Goal: Task Accomplishment & Management: Manage account settings

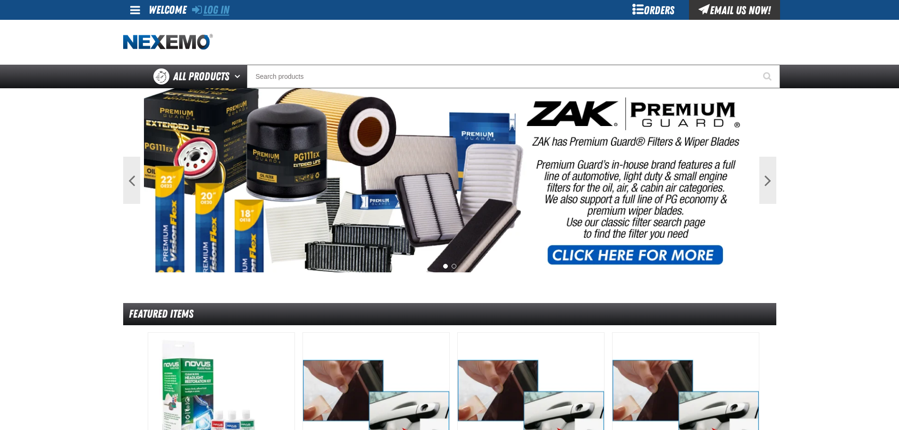
click at [210, 13] on link "Log In" at bounding box center [210, 9] width 37 height 13
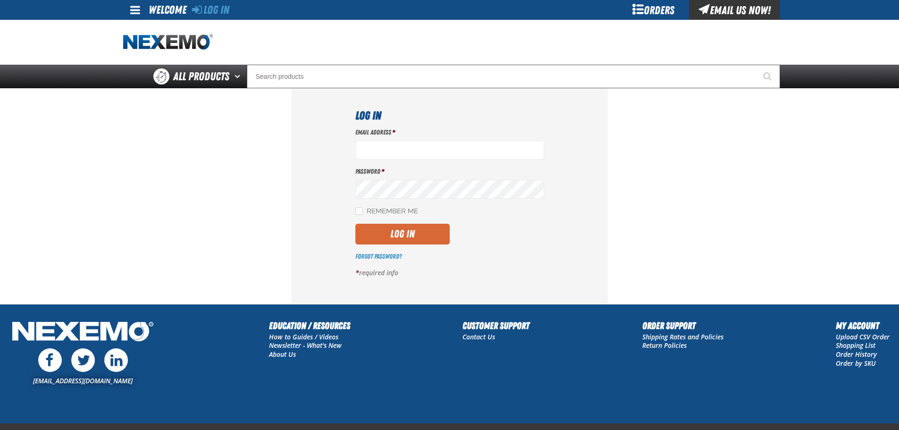
type input "mglazier@vtaig.com"
click at [387, 230] on button "Log In" at bounding box center [402, 234] width 94 height 21
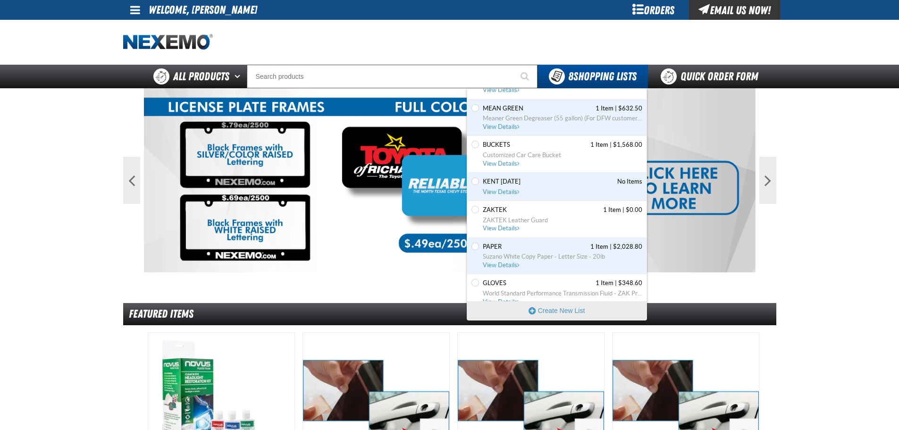
scroll to position [81, 0]
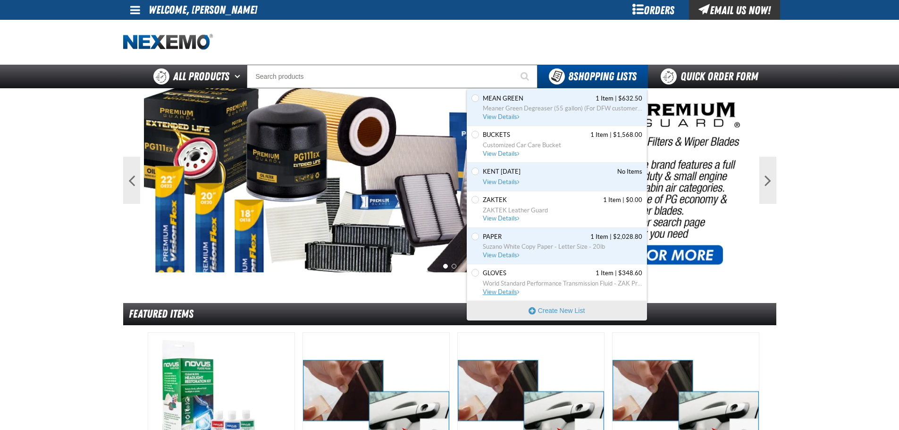
click at [529, 294] on link "GLOVES 1 Item | $348.60 World Standard Performance Transmission Fluid - ZAK Pro…" at bounding box center [561, 282] width 161 height 27
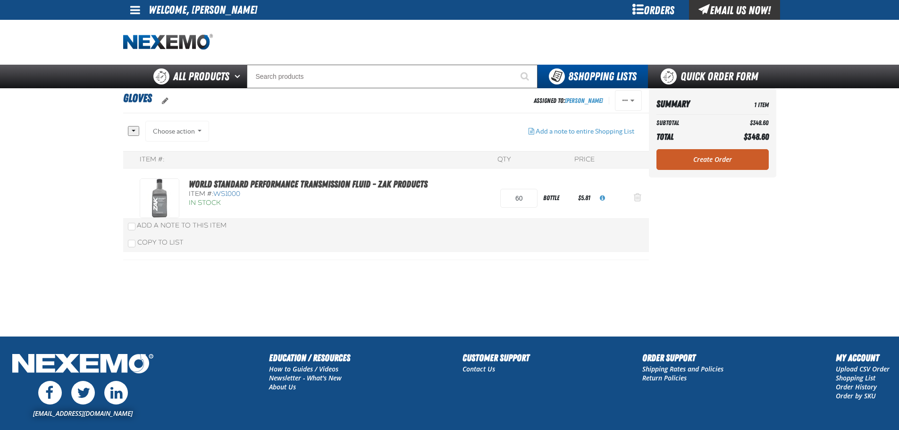
click at [633, 200] on button "Action Remove World Standard Performance Transmission Fluid - ZAK Products from…" at bounding box center [637, 198] width 23 height 21
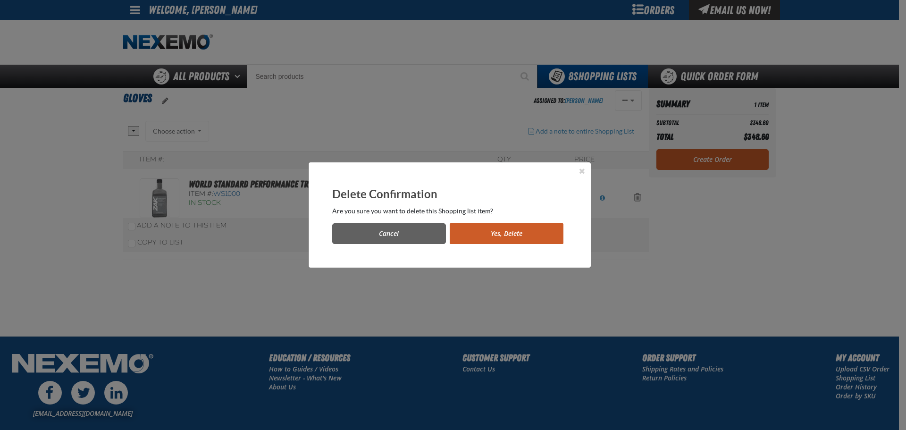
click at [483, 236] on button "Yes, Delete" at bounding box center [507, 233] width 114 height 21
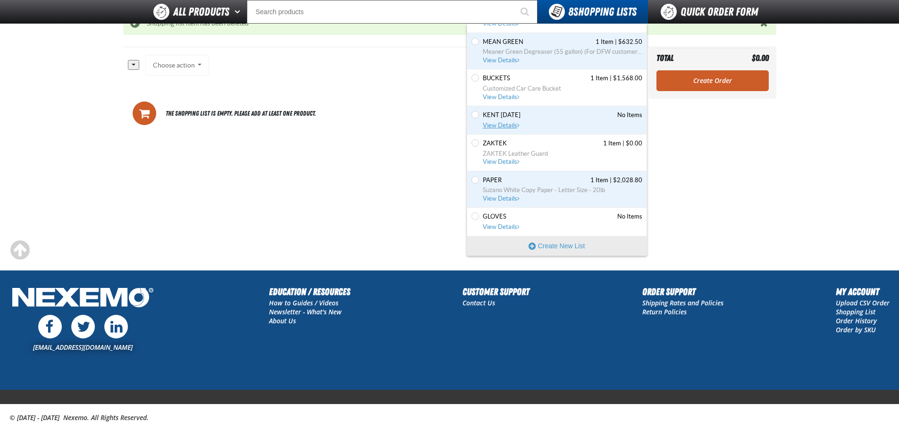
scroll to position [109, 0]
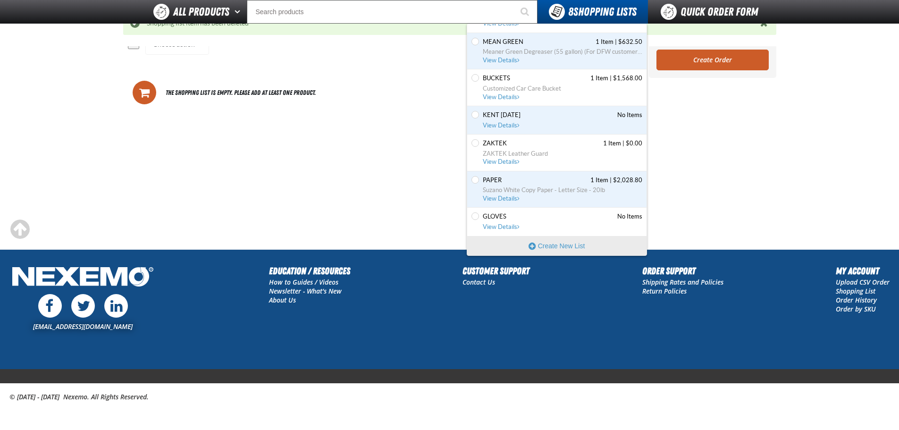
click at [496, 232] on div "Set the GLOVES as Default GLOVES No Items View Details" at bounding box center [556, 222] width 179 height 28
click at [495, 227] on span "View Details" at bounding box center [502, 226] width 38 height 7
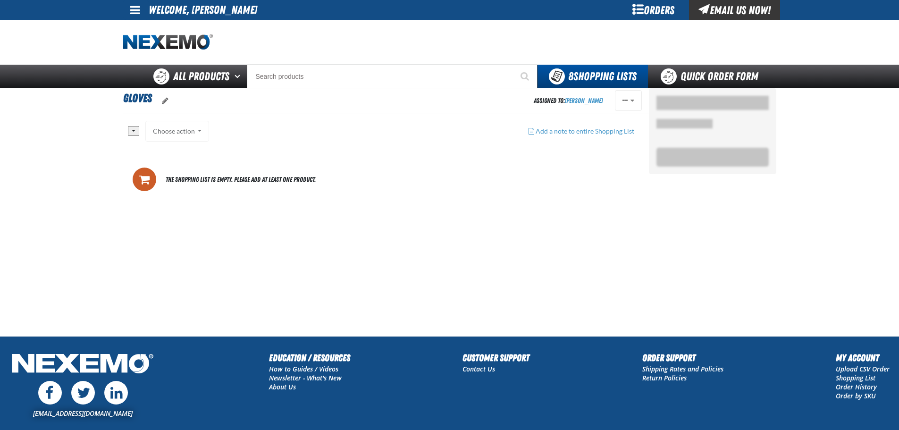
click at [128, 127] on button "button" at bounding box center [133, 131] width 11 height 10
click at [171, 134] on div "Choose action Add to PPF Add to Zak 6.25.2020 Add to Shopping list Add to Quick…" at bounding box center [177, 131] width 64 height 21
click at [181, 132] on div "Choose action Add to PPF Add to Zak 6.25.2020 Add to Shopping list Add to Quick…" at bounding box center [177, 131] width 64 height 21
click at [195, 131] on div "Choose action Add to PPF Add to Zak 6.25.2020 Add to Shopping list Add to Quick…" at bounding box center [177, 131] width 64 height 21
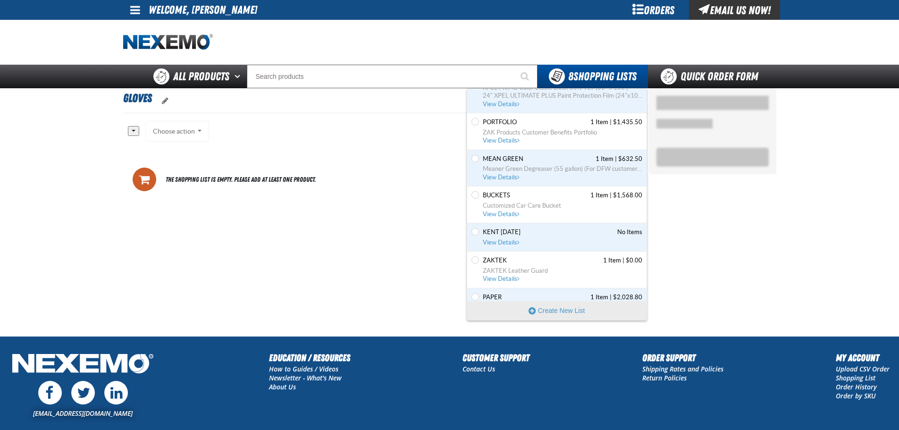
scroll to position [73, 0]
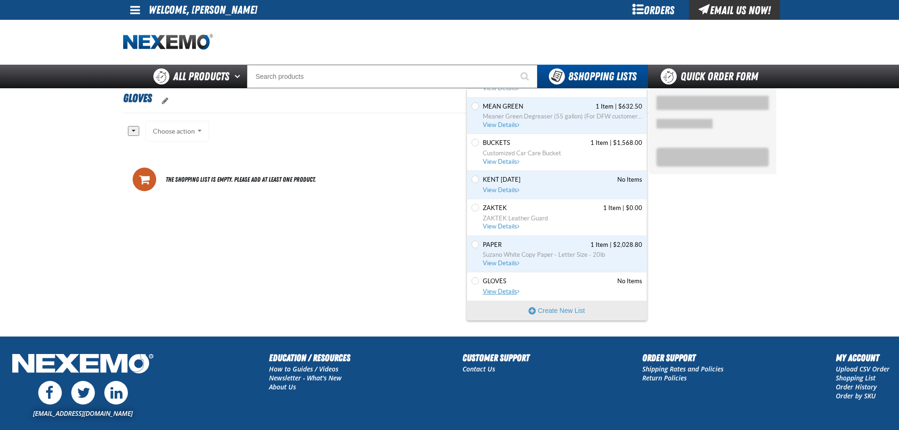
click at [507, 287] on link "GLOVES No Items View Details" at bounding box center [561, 286] width 161 height 18
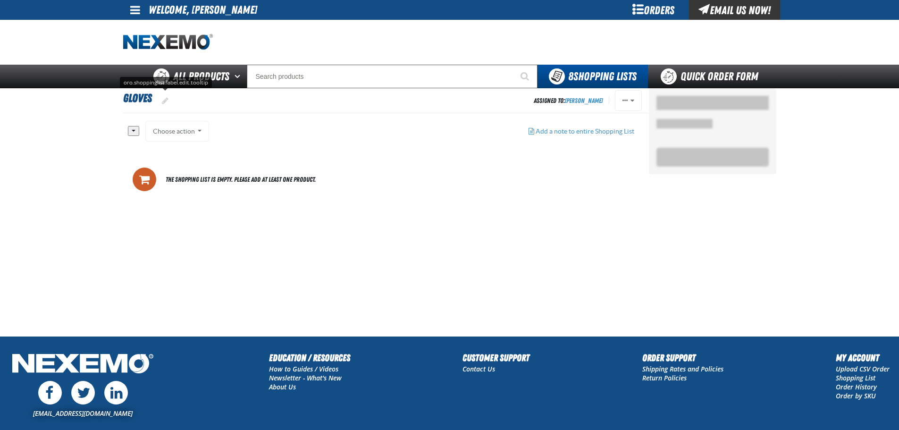
click at [166, 101] on span "oro.shoppinglist.label.edit.tooltip" at bounding box center [165, 101] width 7 height 8
click at [166, 101] on input "GLOVES" at bounding box center [162, 99] width 78 height 14
click at [166, 100] on input "GLOVES" at bounding box center [162, 99] width 78 height 14
type input "BACKCOUNTERCHEMS"
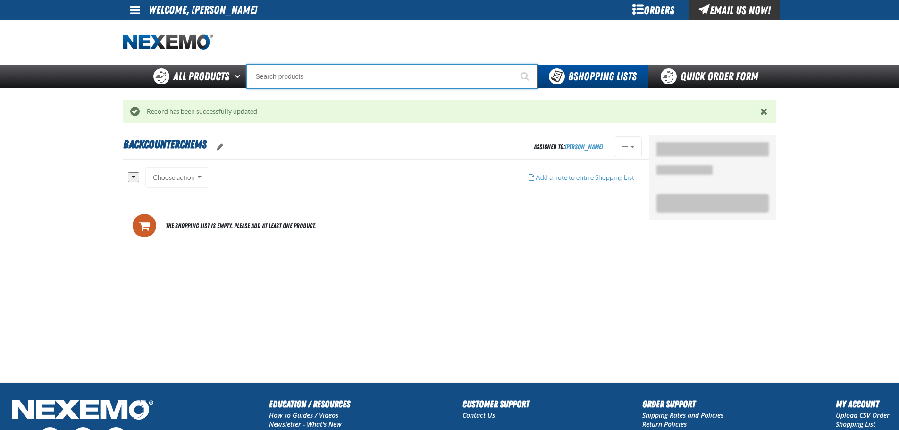
click at [292, 78] on input "Search" at bounding box center [392, 77] width 291 height 24
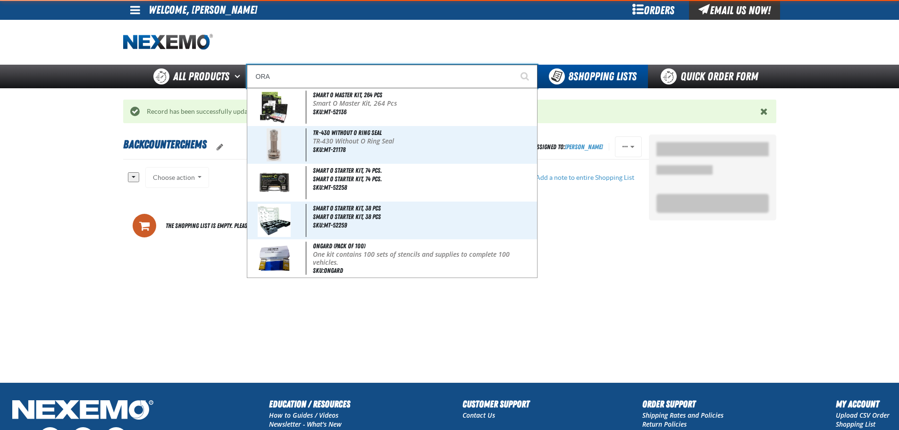
type input "ORAN"
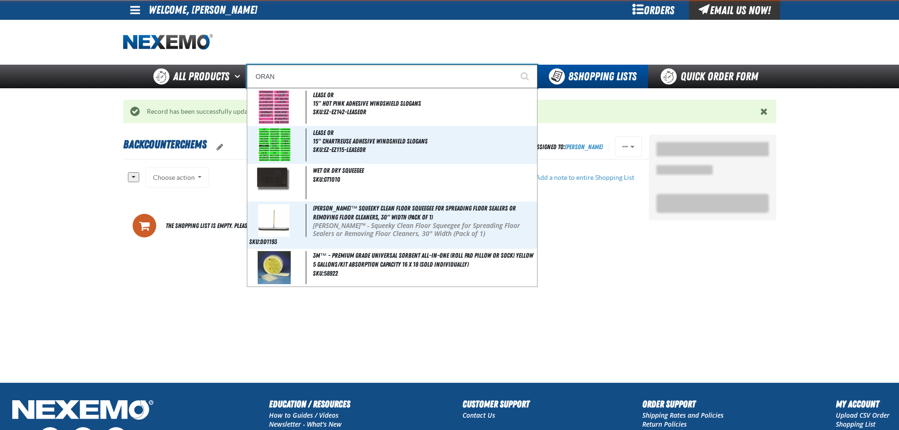
type input "ORANGE"
type input "ORANG"
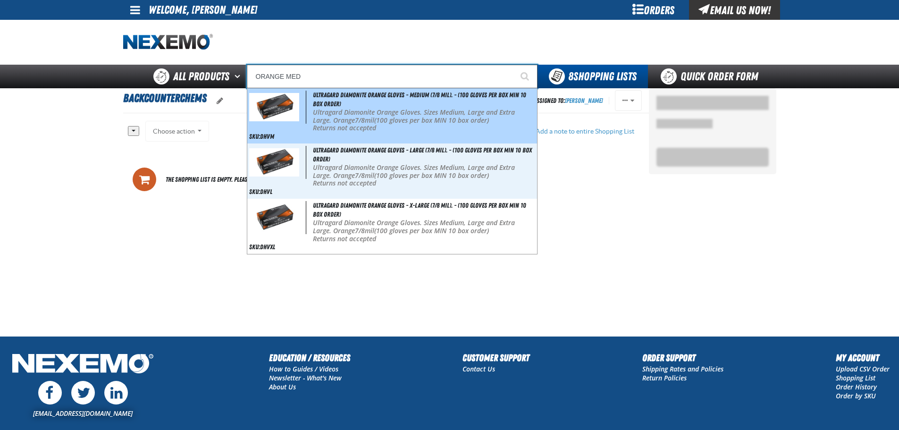
click at [375, 104] on div "Ultragard Diamonite Orange Gloves - Medium (7/8 mil). - (100 gloves per box MIN…" at bounding box center [392, 115] width 290 height 55
type input "Ultragard Diamonite Orange Gloves - Medium (7/8 mil). - (100 gloves per box MIN…"
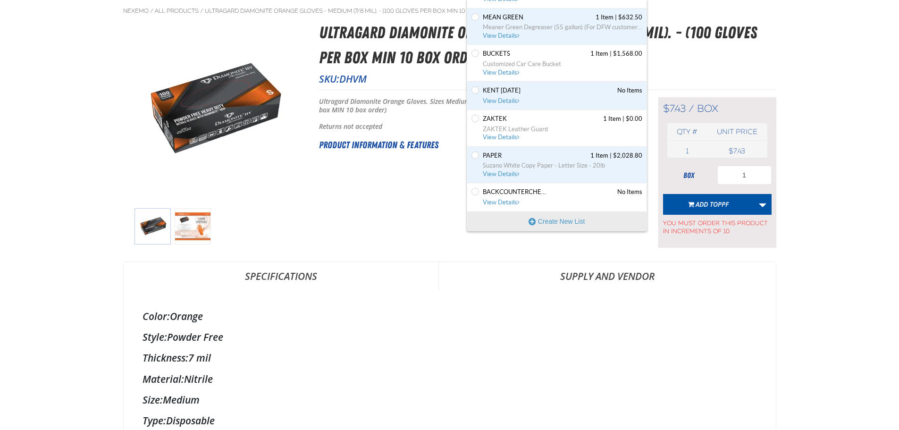
scroll to position [110, 0]
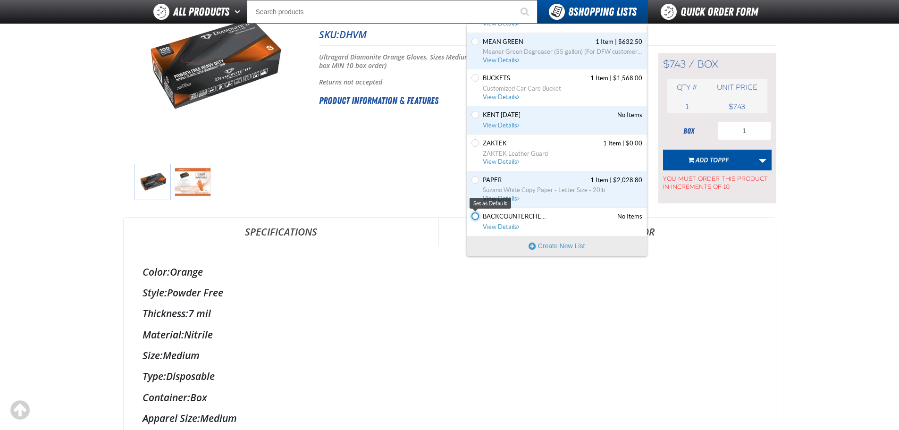
click at [473, 217] on input "Set the BACKCOUNTERCHEMS as Default" at bounding box center [475, 216] width 8 height 8
radio input "true"
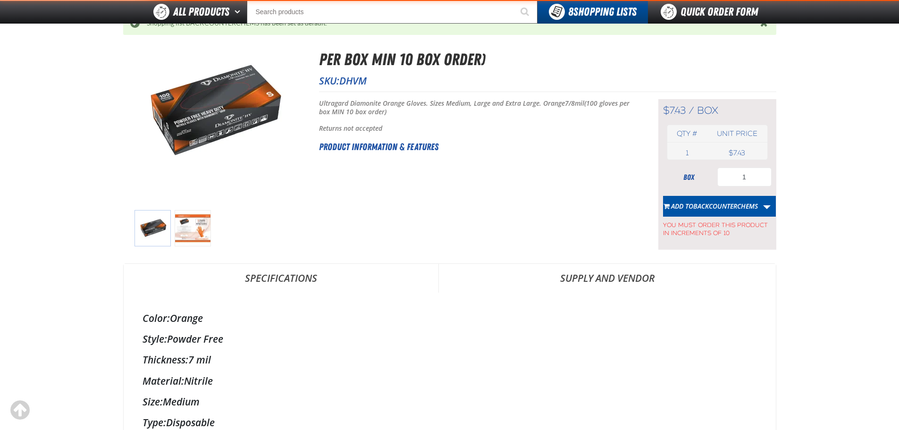
scroll to position [156, 0]
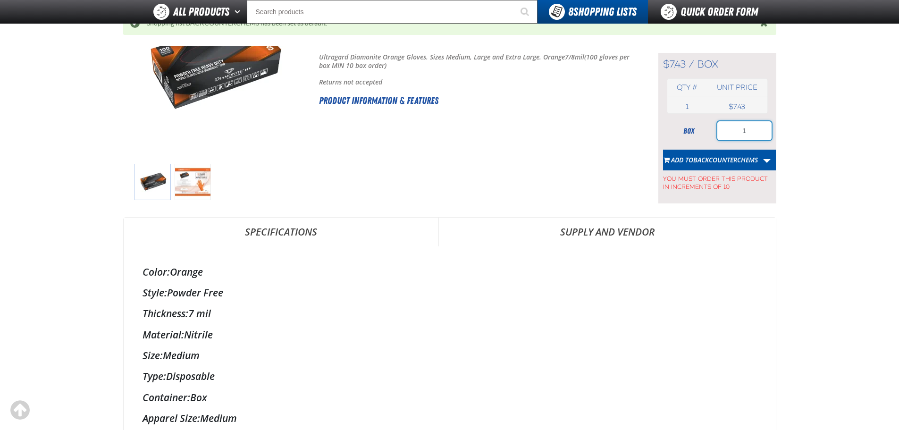
click at [750, 132] on input "1" at bounding box center [744, 130] width 54 height 19
type input "10"
click at [710, 152] on button "Add to BACKCOUNTERCHEMS" at bounding box center [710, 160] width 95 height 21
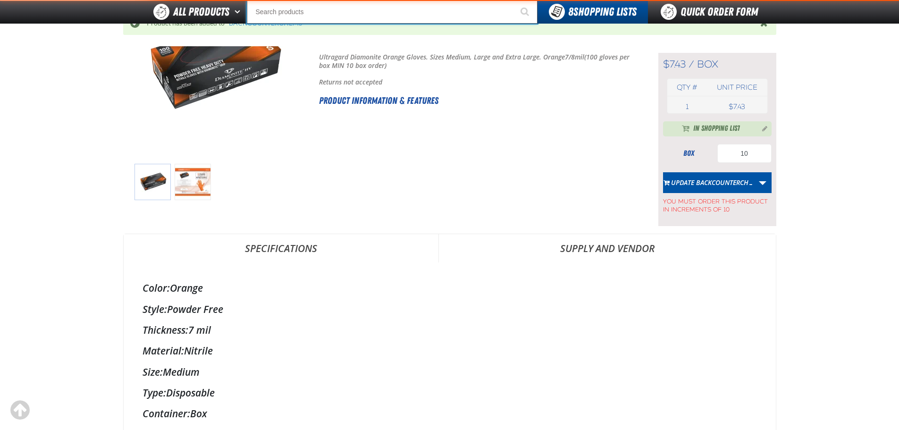
click at [327, 16] on input "Search" at bounding box center [392, 12] width 291 height 24
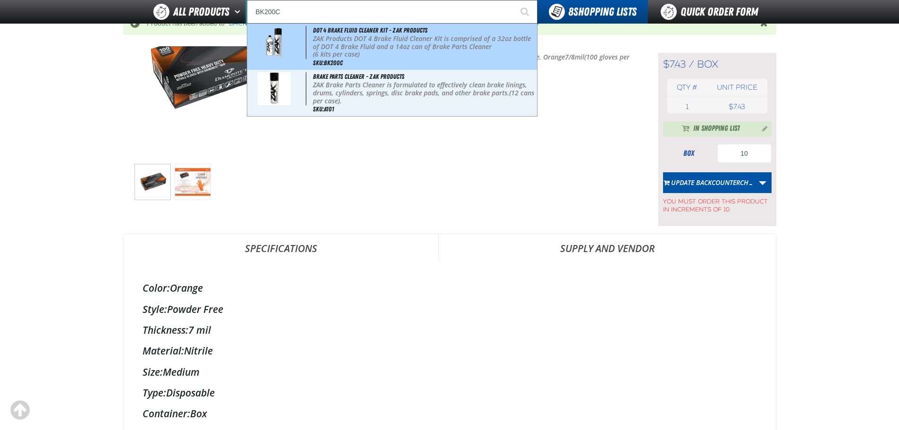
click at [353, 36] on p "ZAK Products DOT 4 Brake Fluid Cleaner Kit is comprised of a 32oz bottle of DOT…" at bounding box center [424, 43] width 222 height 16
type input "DOT 4 Brake Fluid Cleaner Kit - ZAK Products"
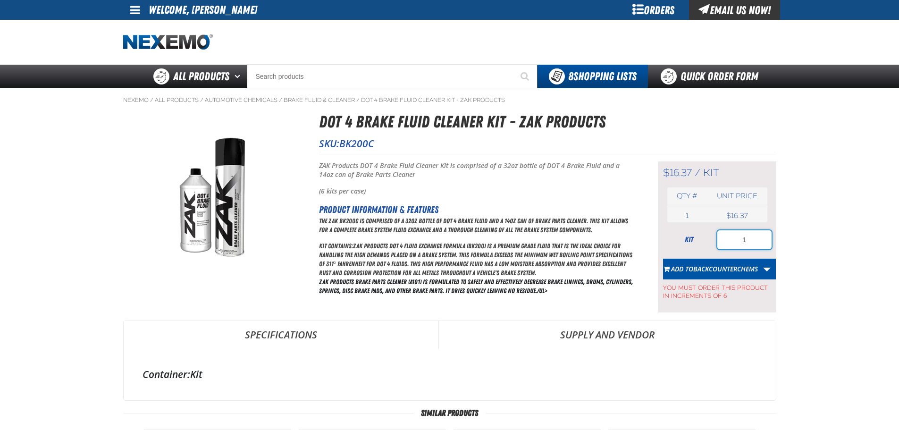
click at [760, 237] on input "1" at bounding box center [744, 239] width 54 height 19
click at [685, 264] on span "Add to BACKCOUNTERCHEMS" at bounding box center [714, 268] width 87 height 9
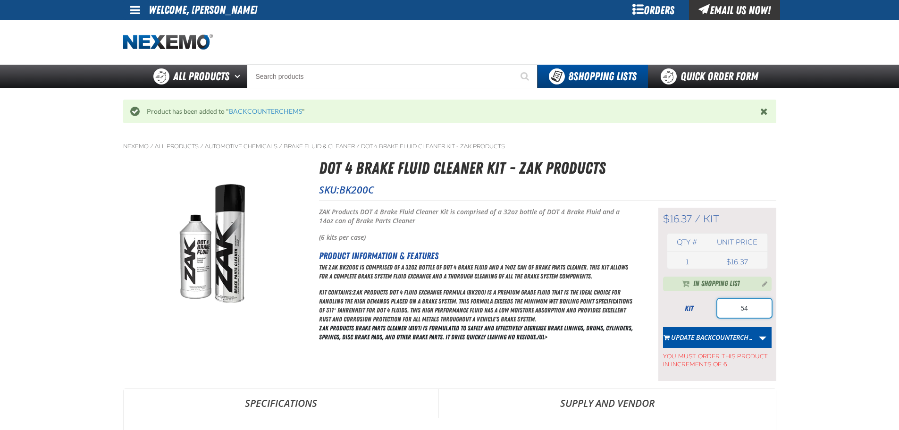
click at [743, 310] on input "54" at bounding box center [744, 308] width 54 height 19
type input "36"
click at [732, 335] on button "Update BACKCOUNTERCH…" at bounding box center [708, 337] width 91 height 21
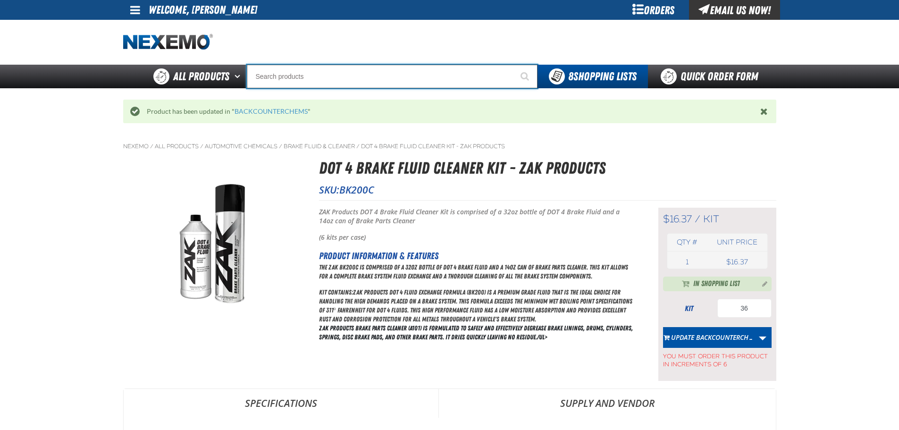
click at [415, 76] on input "Search" at bounding box center [392, 77] width 291 height 24
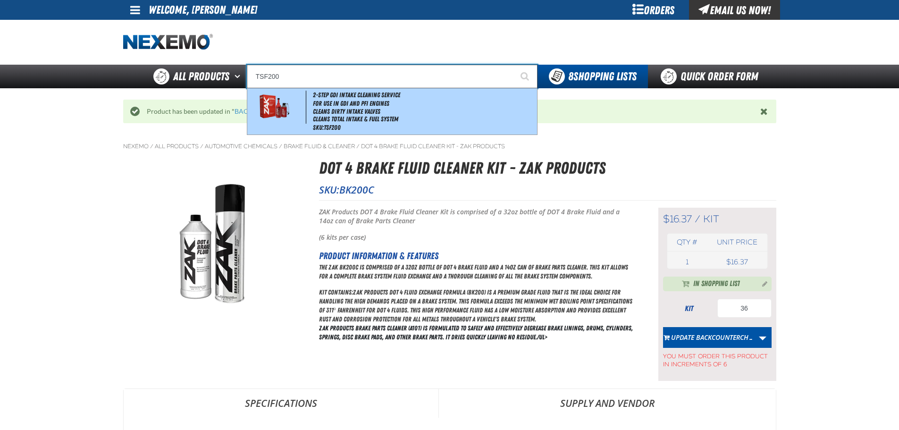
click at [424, 102] on li "For Use in GDI and PFI Engines" at bounding box center [424, 104] width 222 height 8
type input "2-Step GDI Intake Cleaning Service"
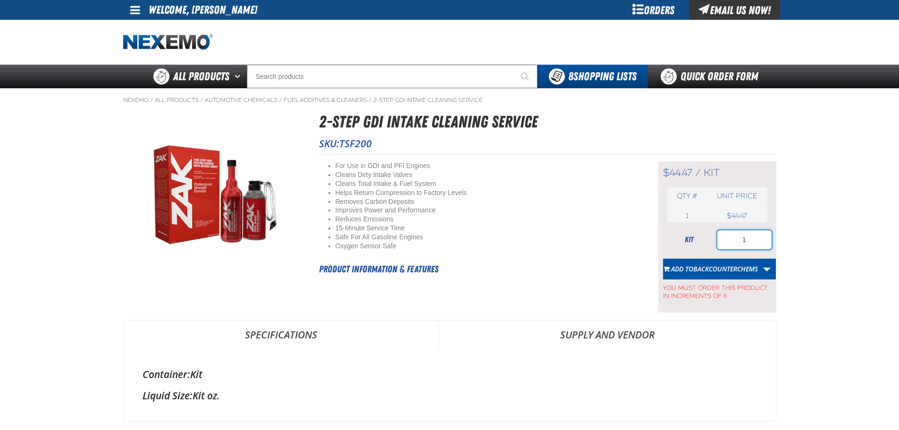
click at [755, 239] on input "1" at bounding box center [744, 239] width 54 height 19
type input "12"
click at [716, 275] on button "Add to BACKCOUNTERCHEMS" at bounding box center [710, 269] width 95 height 21
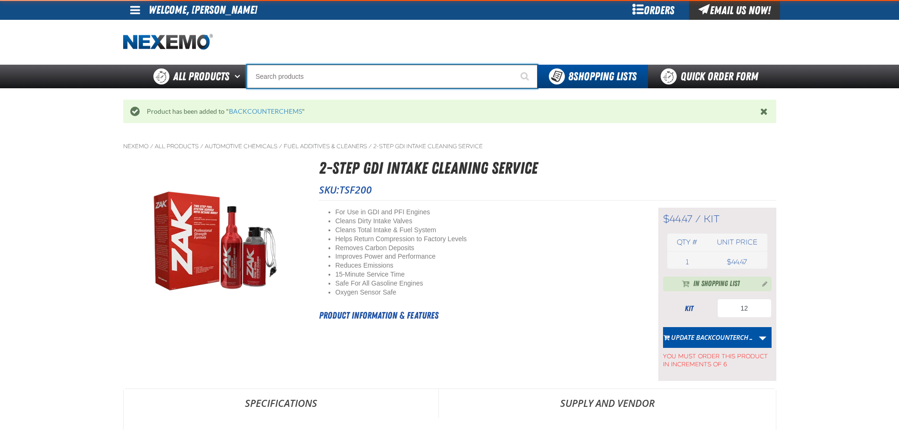
click at [368, 77] on input "Search" at bounding box center [392, 77] width 291 height 24
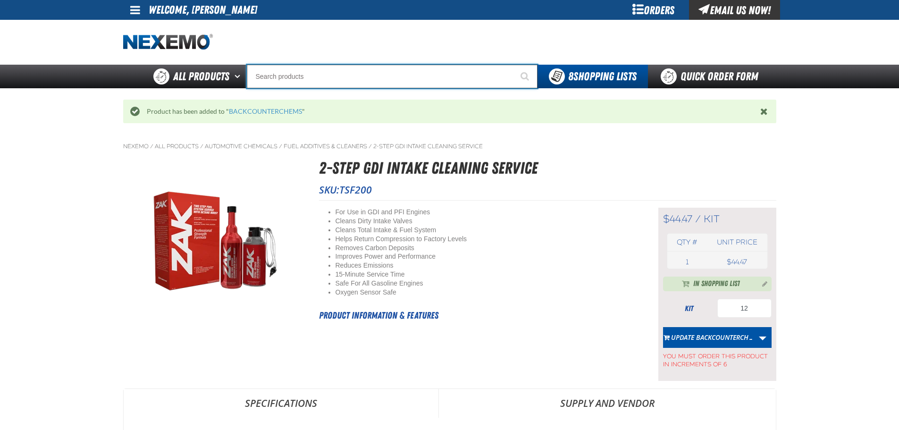
type input "R"
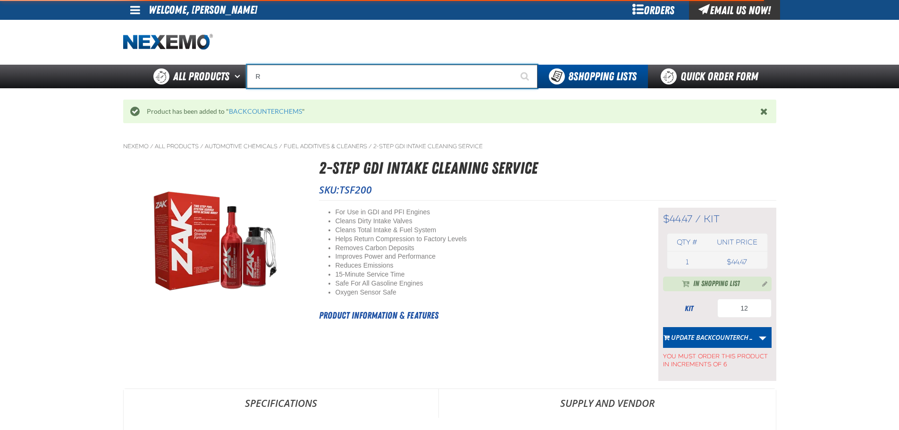
type input "ROADSIDE R"
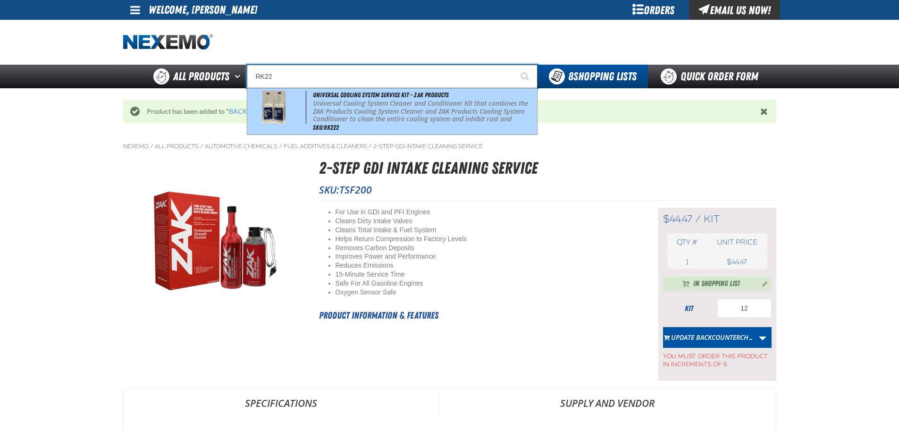
click at [394, 121] on p "Universal Cooling System Cleaner and Conditioner Kit that combines the ZAK Prod…" at bounding box center [424, 116] width 222 height 32
type input "Universal Cooling System Service Kit - ZAK Products"
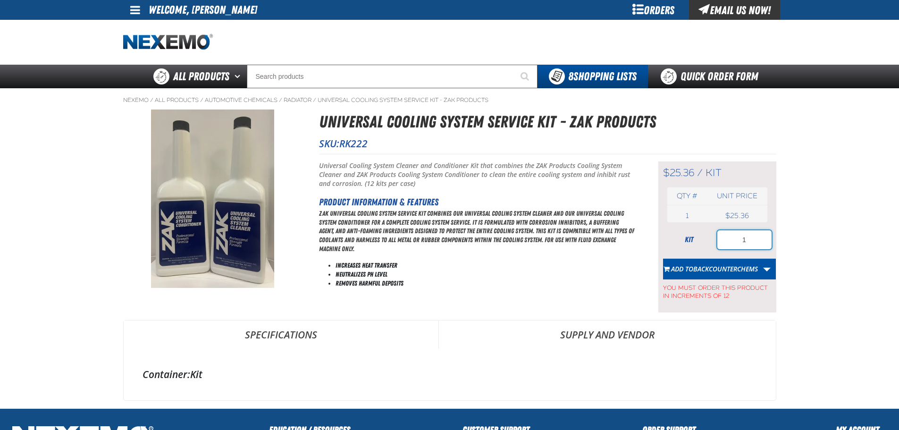
click at [757, 233] on input "1" at bounding box center [744, 239] width 54 height 19
type input "12"
click at [711, 263] on button "Add to BACKCOUNTERCHEMS" at bounding box center [710, 269] width 95 height 21
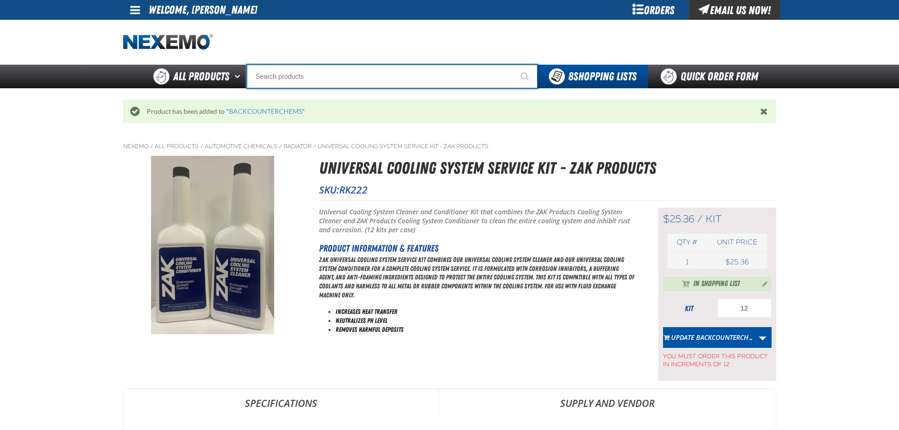
click at [378, 76] on input "Search" at bounding box center [392, 77] width 291 height 24
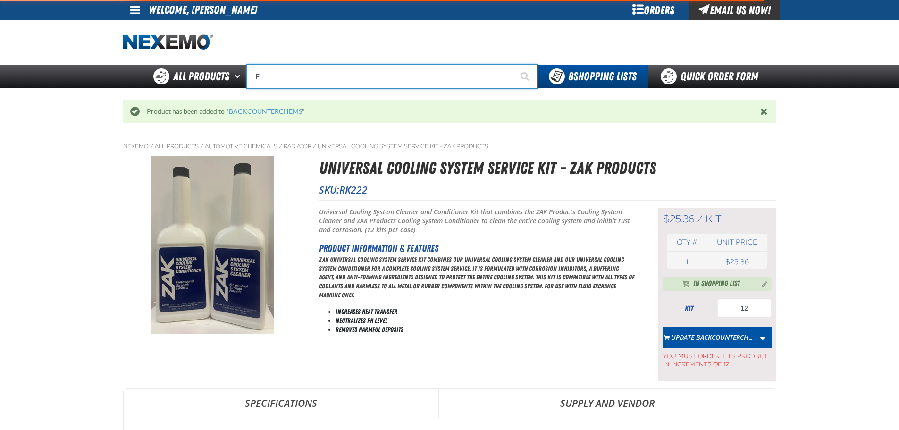
type input "FR"
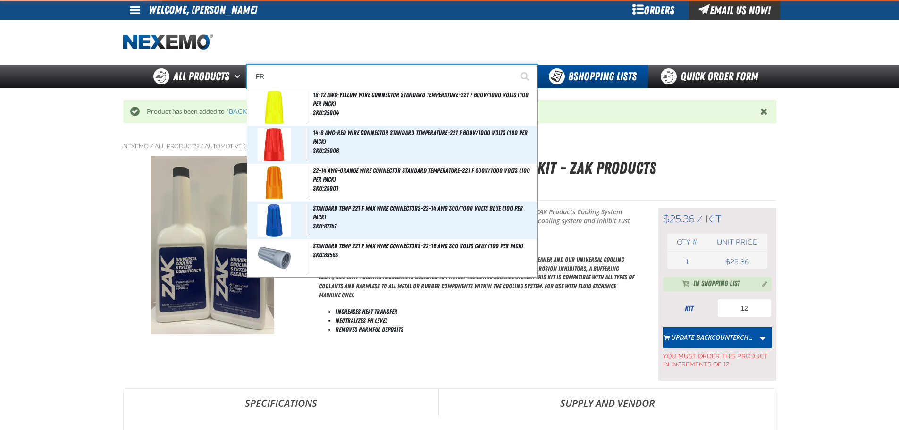
type input "FROM"
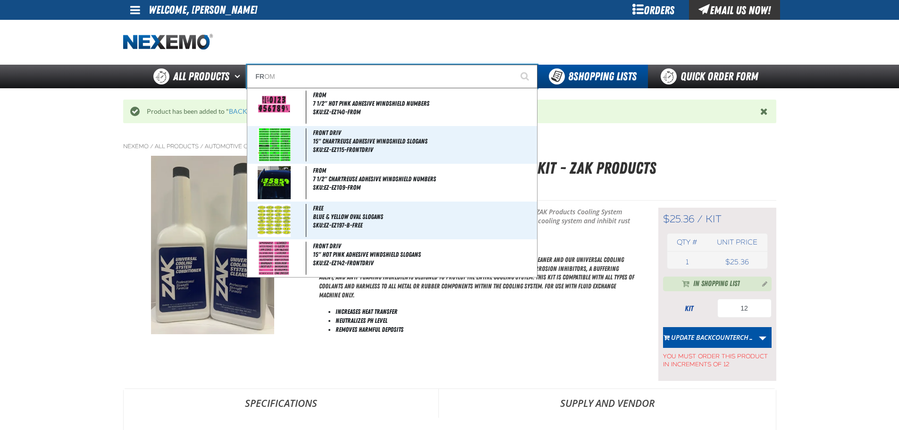
type input "F"
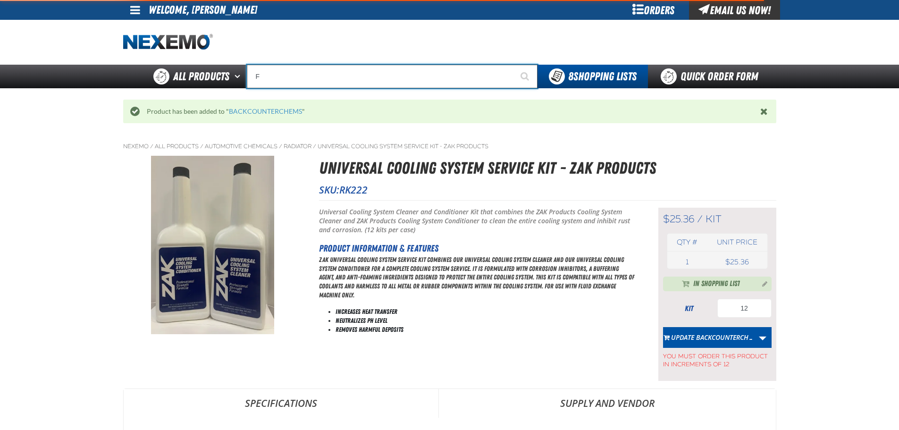
type input "FR"
type input "FROM"
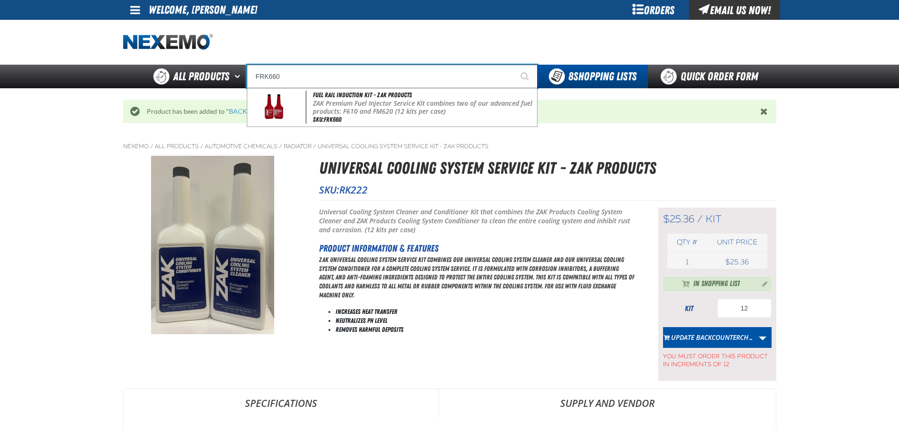
click at [388, 94] on span "Fuel Rail Induction Kit - ZAK Products" at bounding box center [362, 95] width 99 height 8
type input "Fuel Rail Induction Kit - ZAK Products"
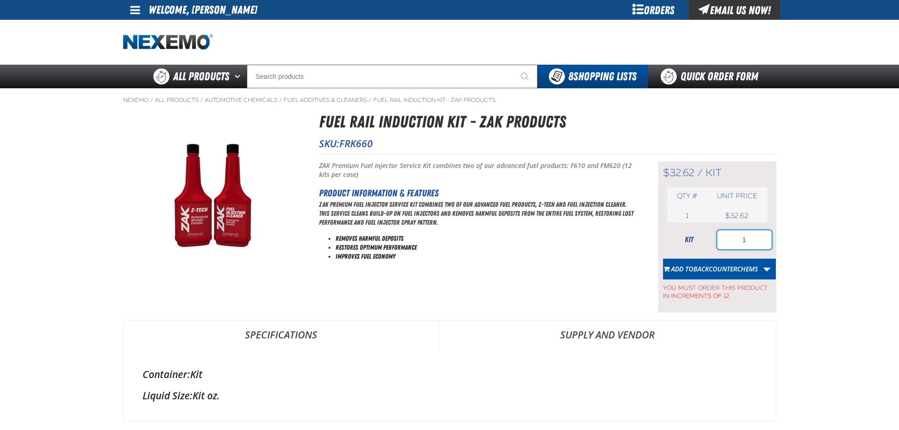
click at [760, 242] on input "1" at bounding box center [744, 239] width 54 height 19
type input "12"
click at [719, 263] on button "Add to BACKCOUNTERCHEMS" at bounding box center [710, 269] width 95 height 21
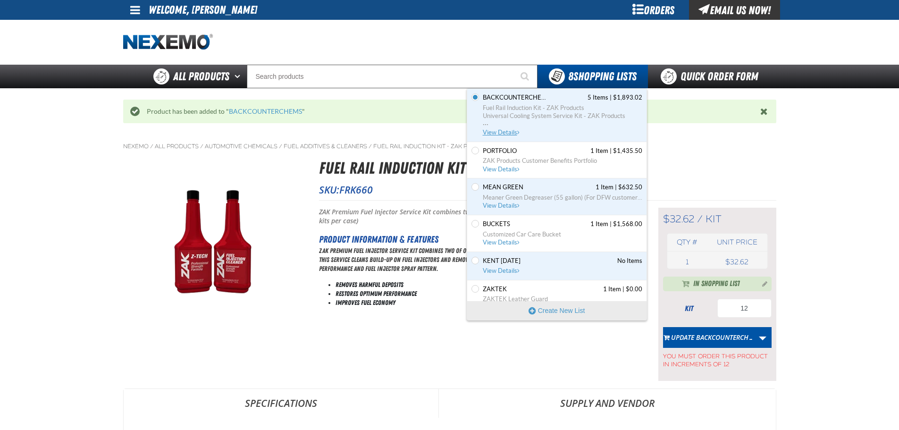
click at [492, 131] on span "View Details" at bounding box center [502, 132] width 38 height 7
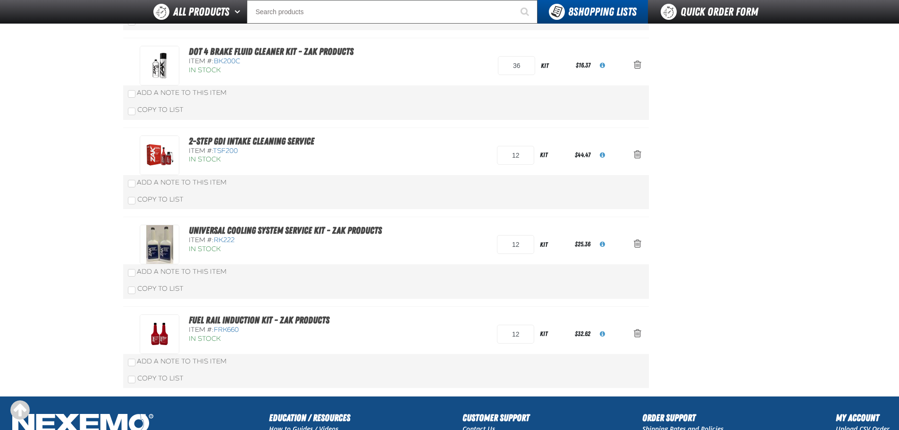
scroll to position [220, 0]
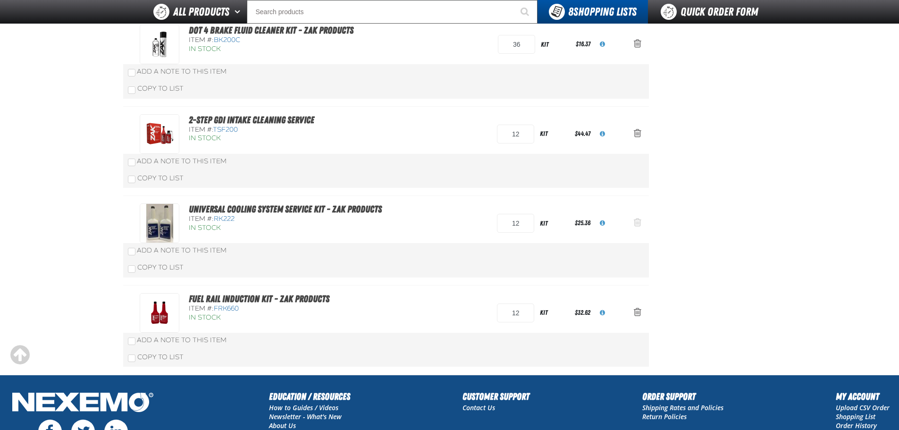
click at [642, 221] on button "Action Remove Universal Cooling System Service Kit - ZAK Products from BACKCOUN…" at bounding box center [637, 223] width 23 height 21
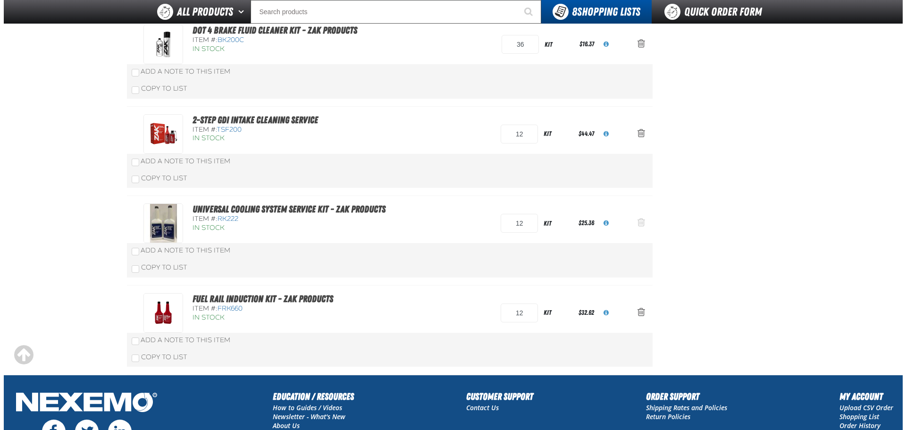
scroll to position [0, 0]
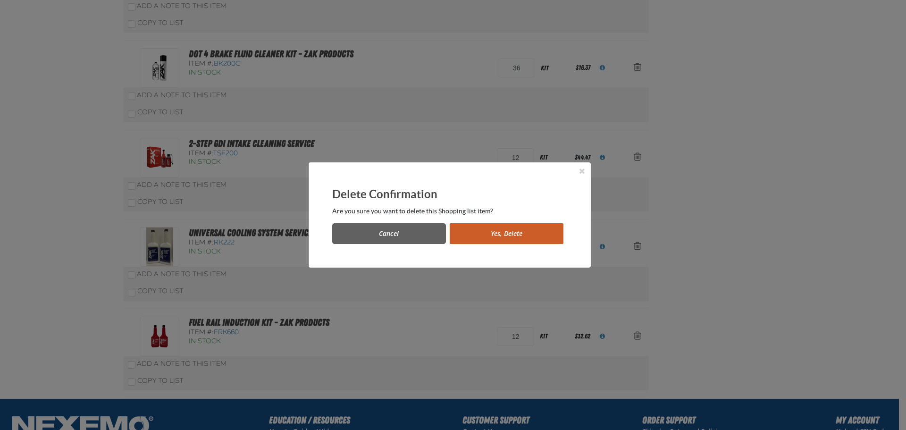
click at [530, 238] on button "Yes, Delete" at bounding box center [507, 233] width 114 height 21
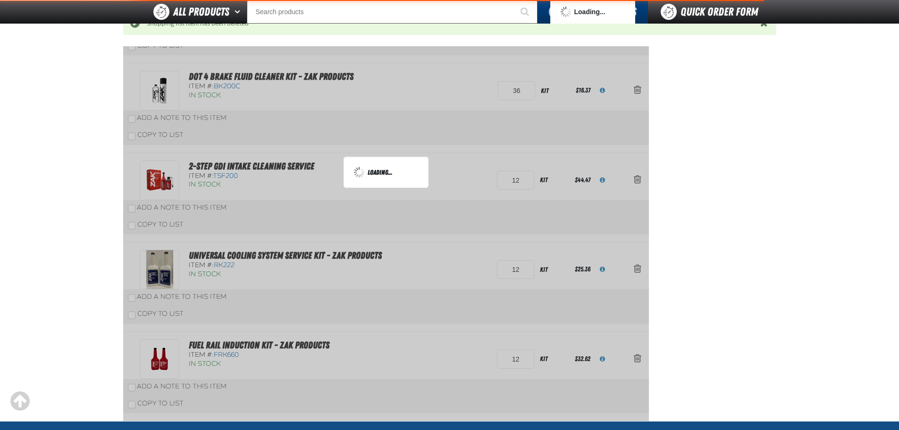
scroll to position [267, 0]
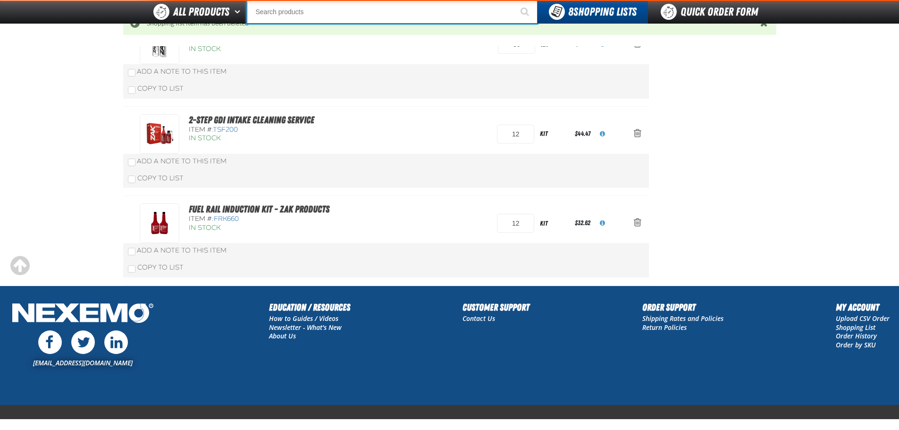
click at [354, 14] on input "Search" at bounding box center [392, 12] width 291 height 24
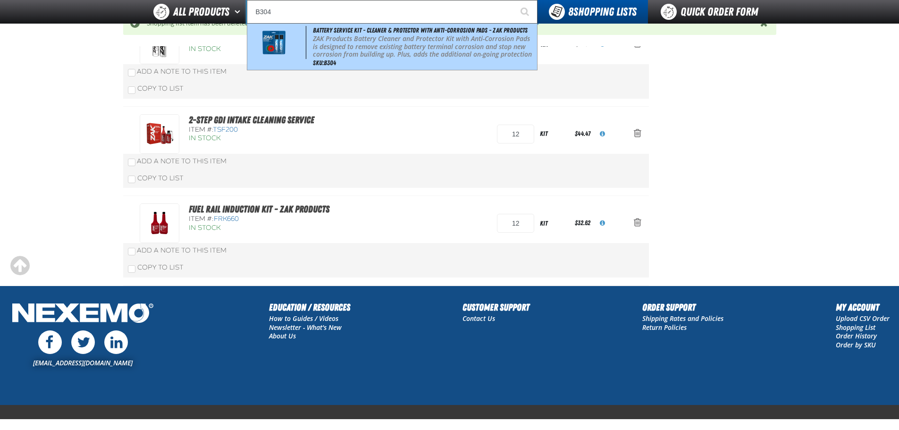
click at [361, 43] on p "ZAK Products Battery Cleaner and Protector Kit with Anti-Corrosion Pads is desi…" at bounding box center [424, 51] width 222 height 32
type input "Battery Service Kit - Cleaner & Protector with Anti-Corrosion Pads - ZAK Produc…"
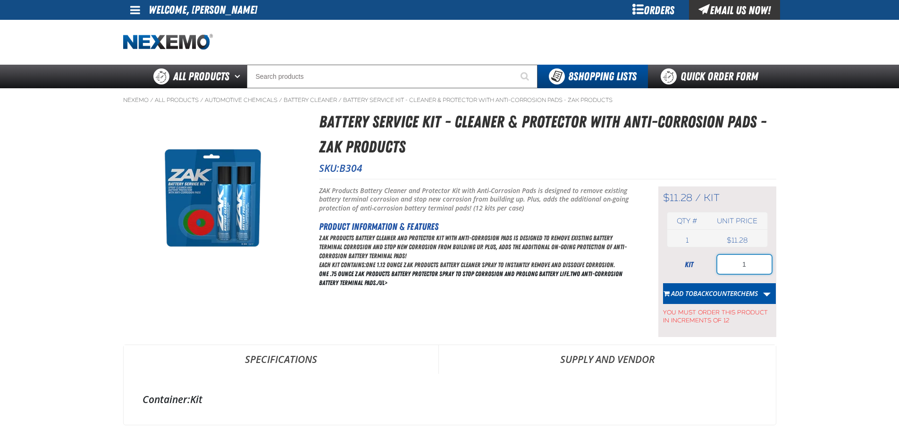
click at [753, 262] on input "1" at bounding box center [744, 264] width 54 height 19
click at [748, 300] on button "Add to BACKCOUNTERCHEMS" at bounding box center [710, 293] width 95 height 21
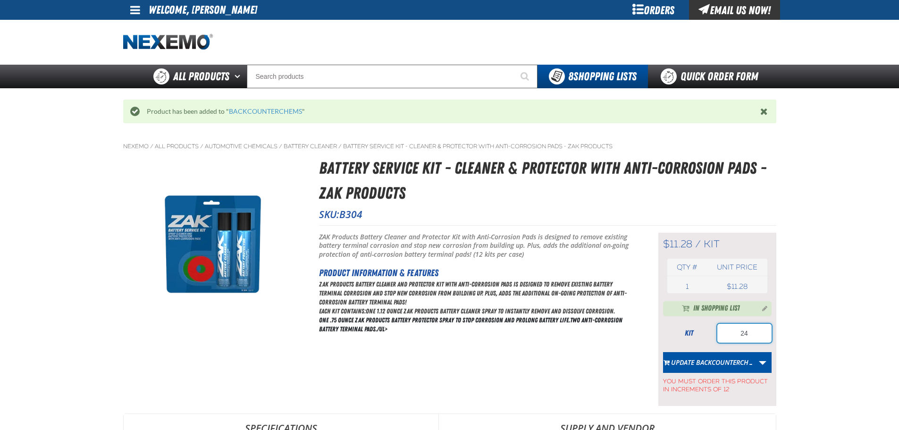
click at [730, 328] on input "24" at bounding box center [744, 333] width 54 height 19
click at [729, 328] on input "24" at bounding box center [744, 333] width 54 height 19
click at [729, 327] on input "24" at bounding box center [744, 333] width 54 height 19
type input "12"
click at [729, 367] on button "Update BACKCOUNTERCH…" at bounding box center [708, 362] width 91 height 21
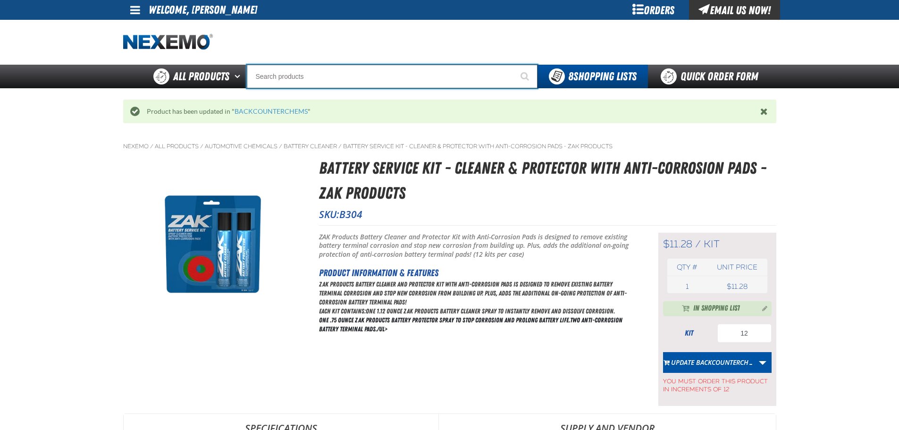
click at [343, 83] on input "Search" at bounding box center [392, 77] width 291 height 24
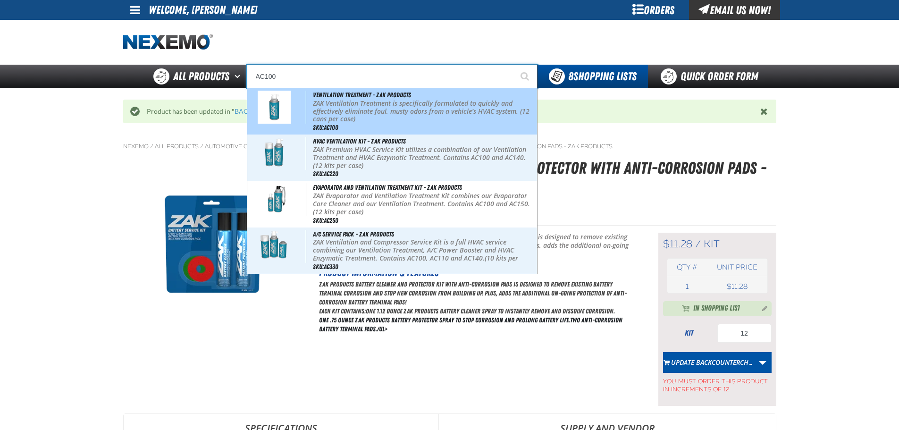
click at [377, 104] on p "ZAK Ventilation Treatment is specifically formulated to quickly and effectively…" at bounding box center [424, 112] width 222 height 24
type input "Ventilation Treatment - ZAK Products"
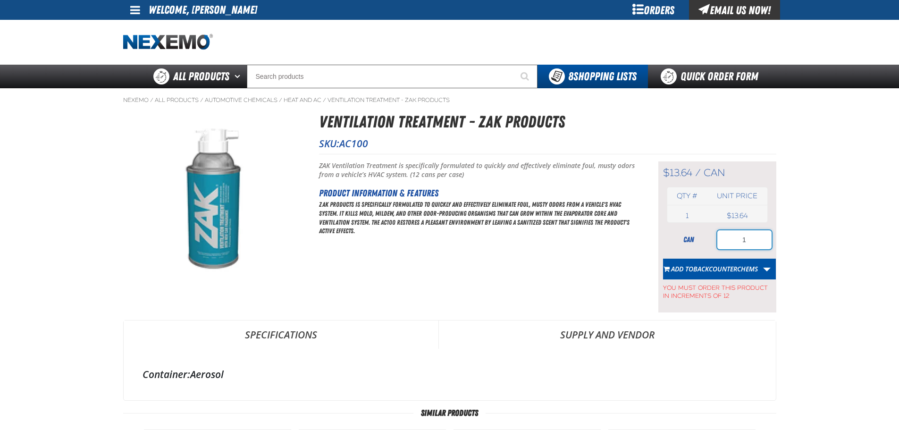
click at [743, 245] on input "1" at bounding box center [744, 239] width 54 height 19
type input "24"
click at [707, 273] on button "Add to BACKCOUNTERCHEMS" at bounding box center [710, 269] width 95 height 21
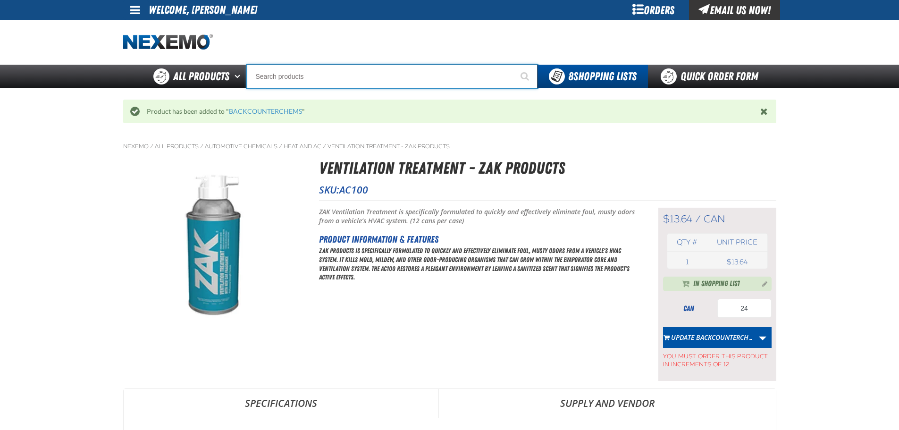
click at [307, 79] on input "Search" at bounding box center [392, 77] width 291 height 24
type input "C"
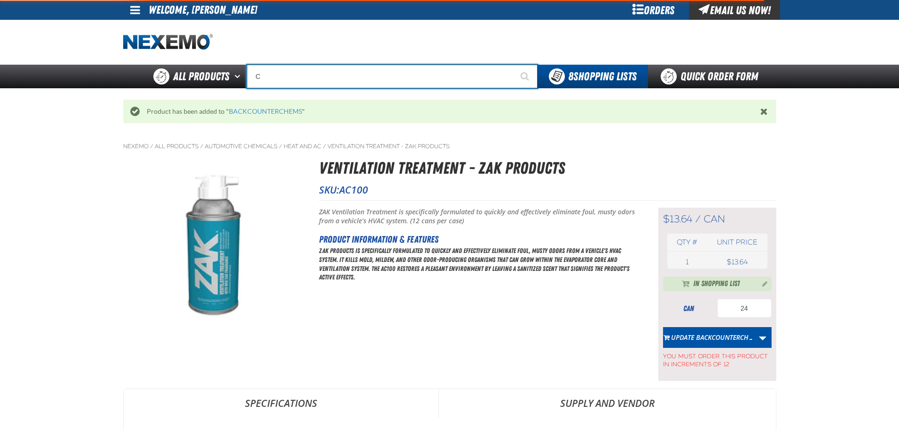
type input "C Alkaline Battery 1.5 Volt (12 per pack)"
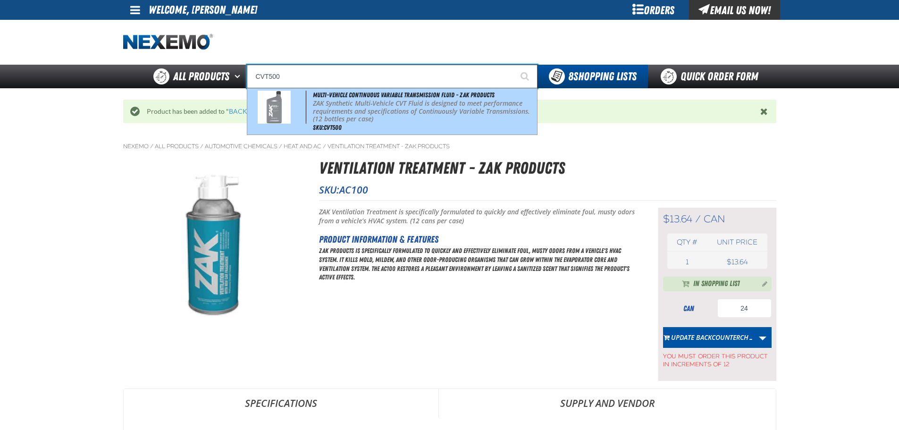
click at [353, 103] on p "ZAK Synthetic Multi-Vehicle CVT Fluid is designed to meet performance requireme…" at bounding box center [424, 112] width 222 height 24
type input "Multi-Vehicle Continuous Variable Transmission Fluid - ZAK Products"
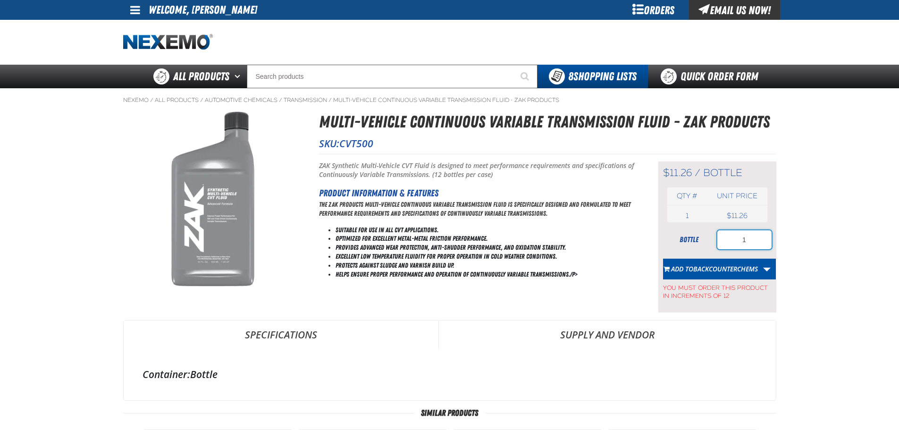
click at [758, 243] on input "1" at bounding box center [744, 239] width 54 height 19
click at [758, 242] on input "1" at bounding box center [744, 239] width 54 height 19
type input "60"
click at [745, 261] on button "Add to BACKCOUNTERCHEMS" at bounding box center [710, 269] width 95 height 21
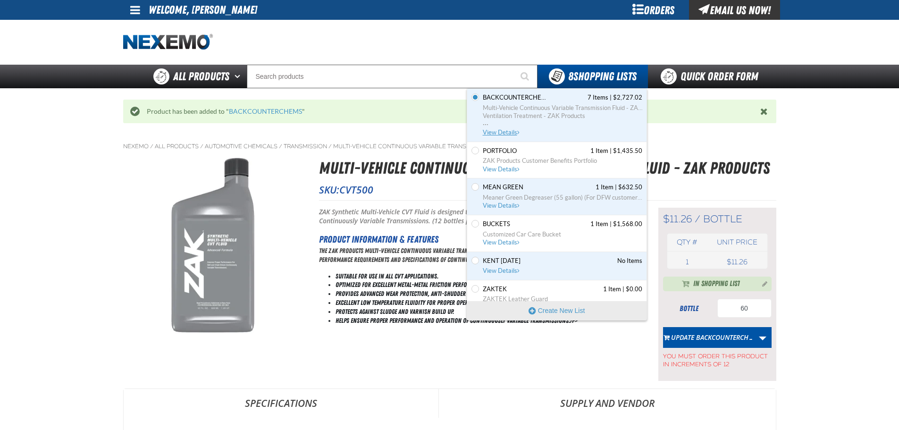
click at [505, 127] on span "Multi-Vehicle Continuous Variable Transmission Fluid - ZAK Products Ventilation…" at bounding box center [563, 116] width 160 height 25
